Goal: Check status: Check status

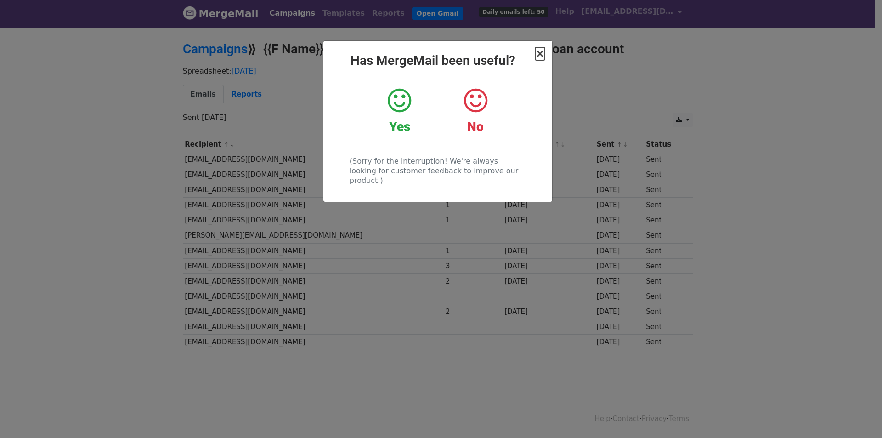
click at [541, 54] on span "×" at bounding box center [539, 53] width 9 height 13
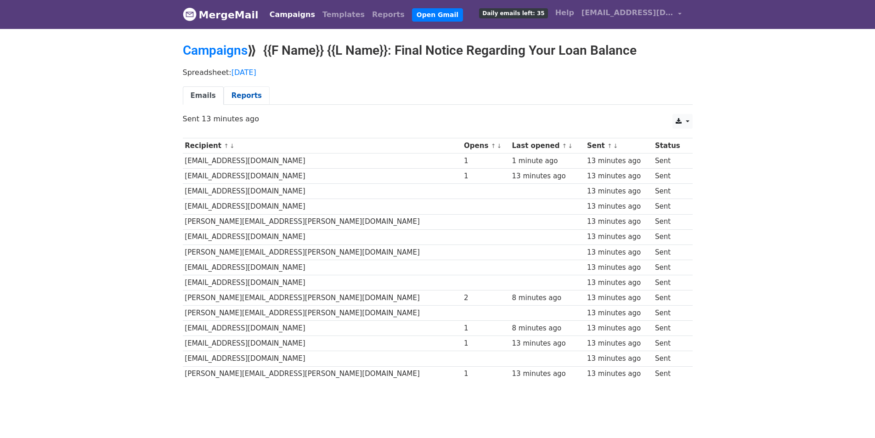
click at [232, 92] on link "Reports" at bounding box center [247, 95] width 46 height 19
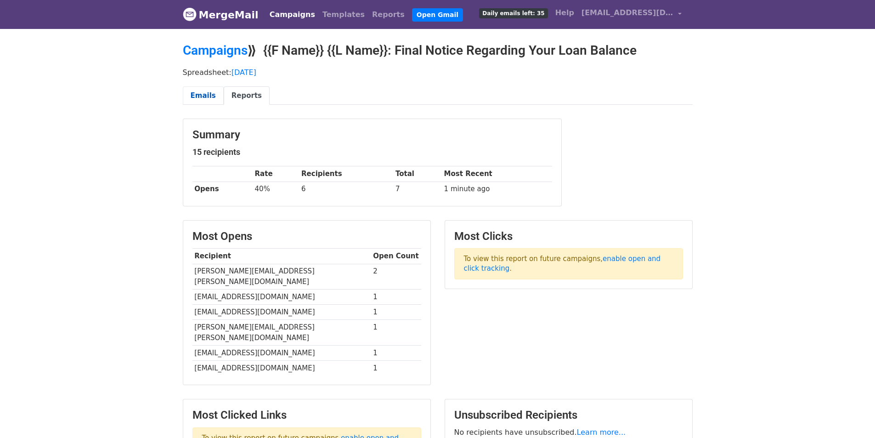
click at [201, 98] on link "Emails" at bounding box center [203, 95] width 41 height 19
